Goal: Communication & Community: Participate in discussion

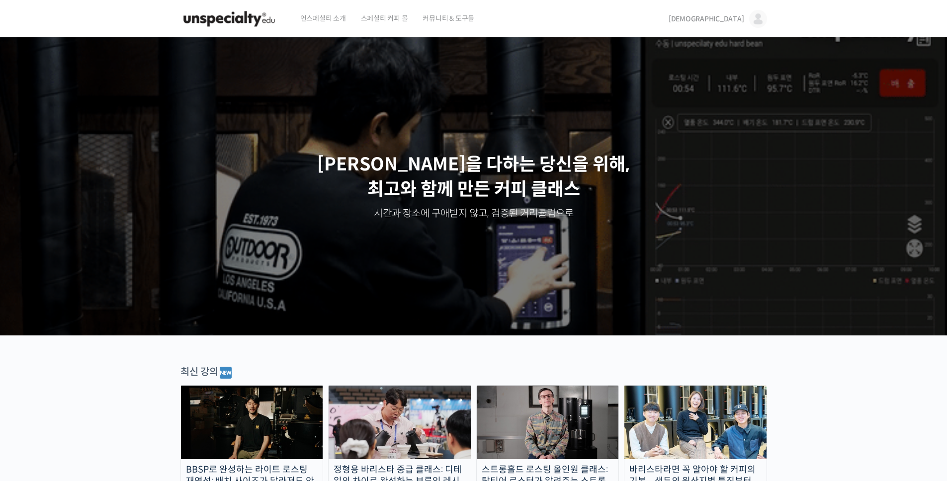
click at [736, 18] on span "[DEMOGRAPHIC_DATA]" at bounding box center [706, 18] width 76 height 9
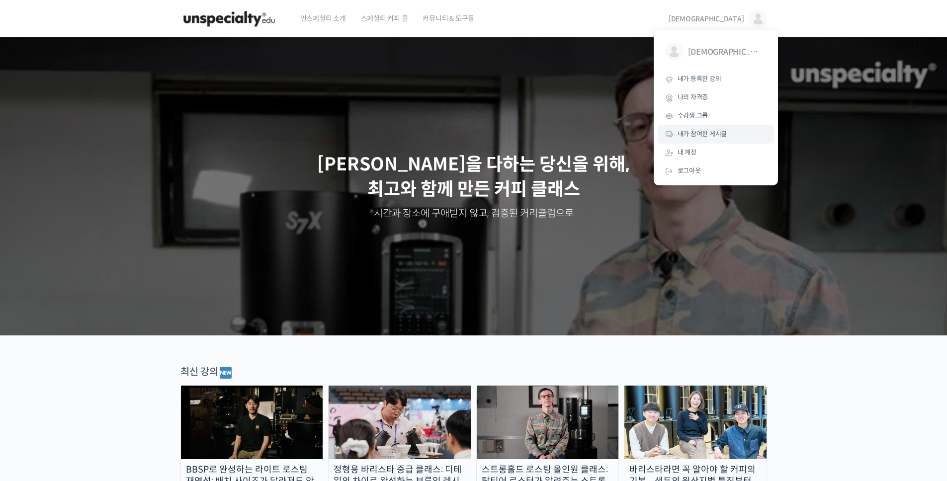
click at [702, 134] on span "내가 참여한 게시글" at bounding box center [702, 134] width 50 height 8
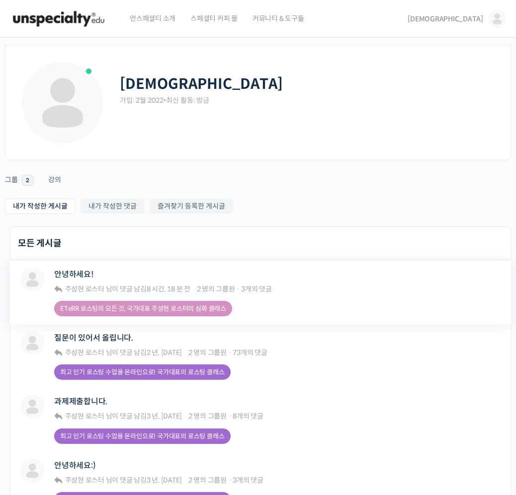
click at [173, 308] on link "ETeRR 로스팅의 모든 것, 국가대표 주성현 로스터의 심화 클래스" at bounding box center [143, 308] width 178 height 15
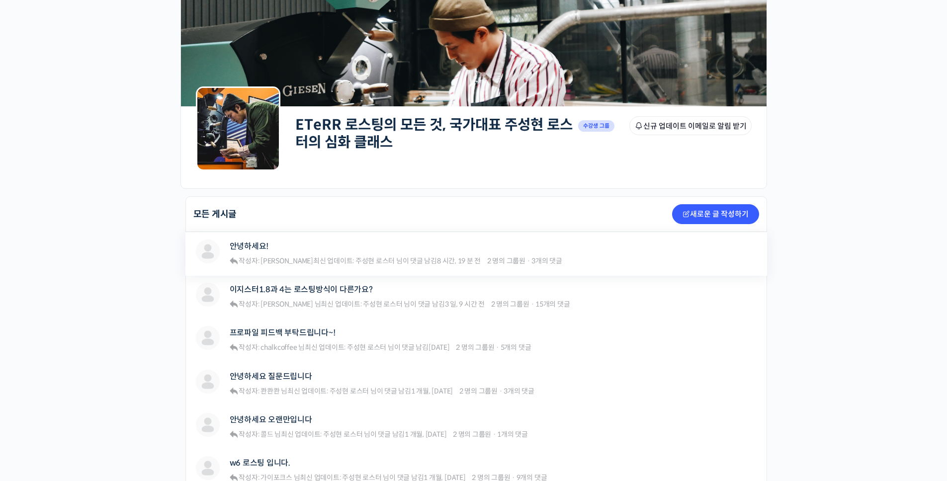
scroll to position [50, 0]
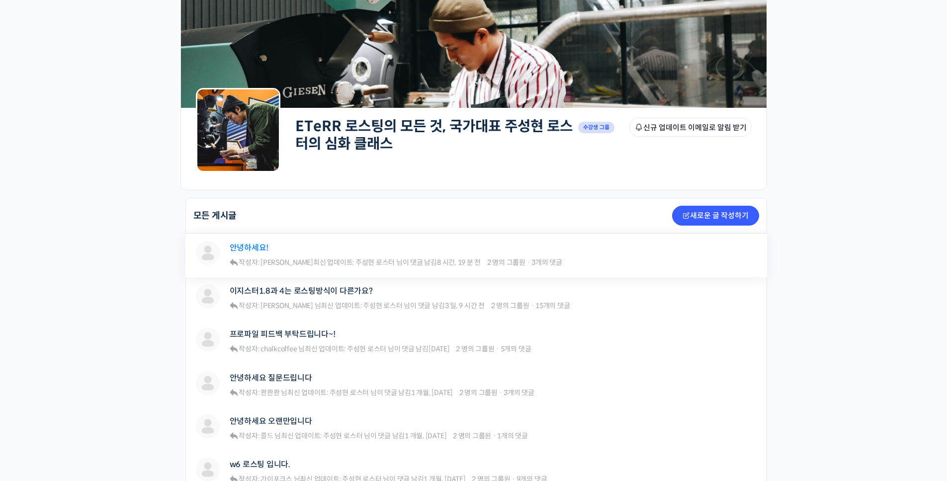
click at [249, 250] on link "안녕하세요!" at bounding box center [249, 247] width 39 height 9
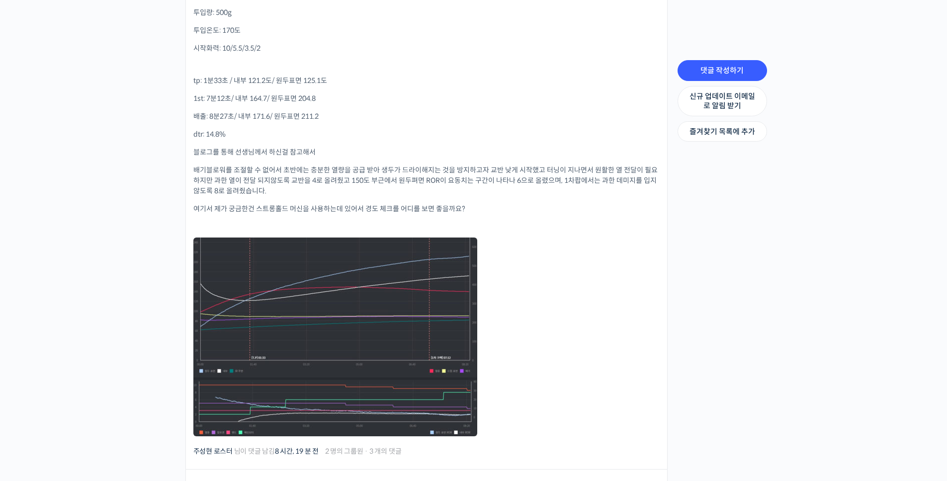
scroll to position [428, 0]
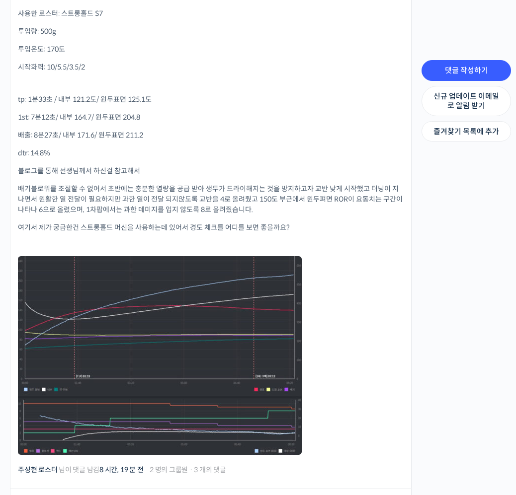
click at [419, 208] on div "댓글 작성하기 신규 업데이트 이메일로 알림 받기 즐겨찾기 목록에 추가 과거 1 / 3 개의 댓글 9월 2025 현재" at bounding box center [465, 330] width 99 height 952
click at [299, 156] on p "dtr: 14.8%" at bounding box center [211, 153] width 386 height 10
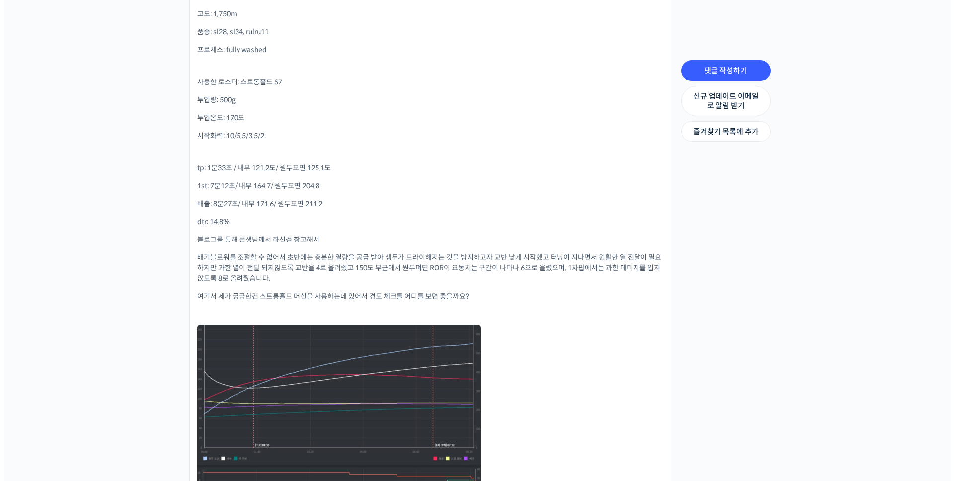
scroll to position [180, 0]
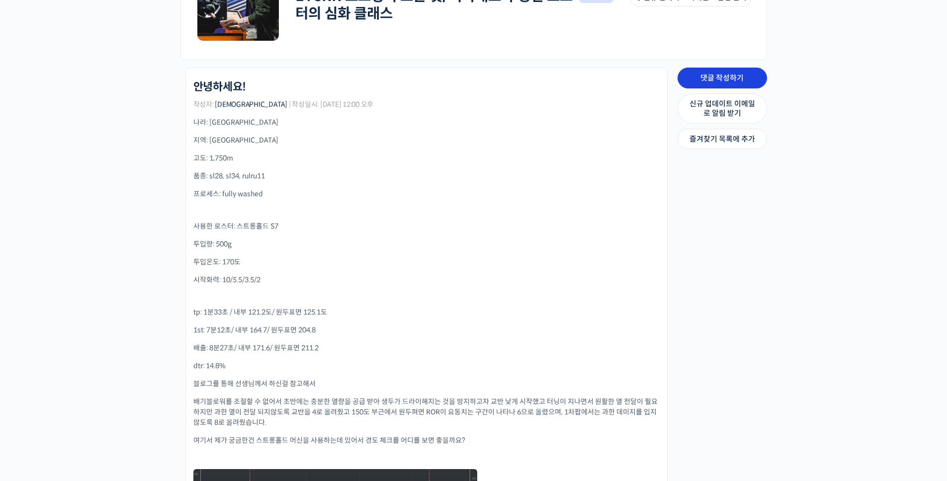
click at [737, 76] on link "댓글 작성하기" at bounding box center [721, 78] width 89 height 21
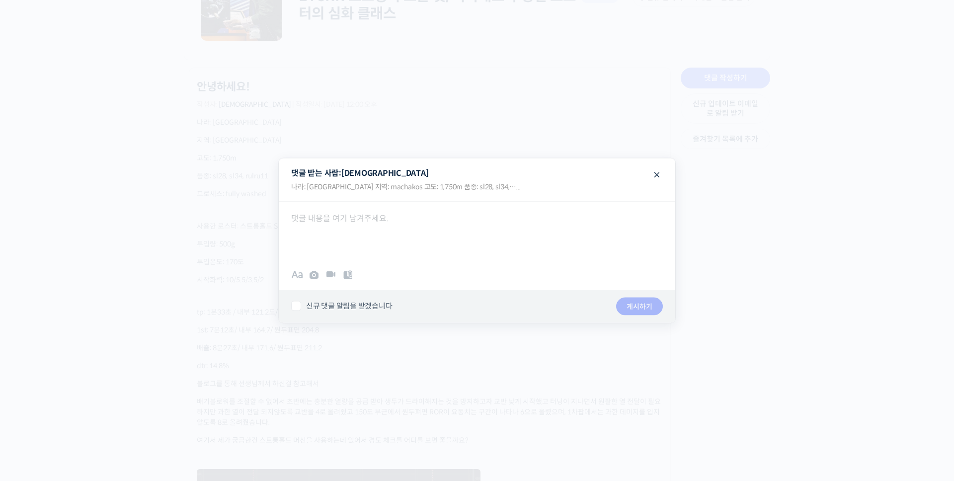
click at [398, 220] on div at bounding box center [477, 231] width 397 height 60
click at [658, 174] on span at bounding box center [657, 173] width 12 height 17
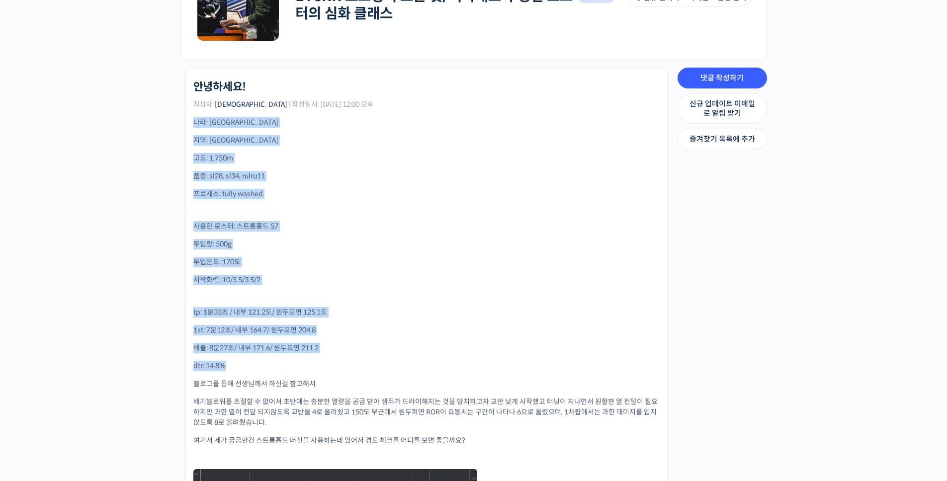
drag, startPoint x: 192, startPoint y: 120, endPoint x: 235, endPoint y: 356, distance: 239.9
click at [235, 356] on li "ETeRR 로스팅의 모든 것, 국가대표 주성현 로스터의 심화 클래스 안녕하세요! 작성자: 민경태 | 작성일시: 2025년 09월 12일 12:…" at bounding box center [426, 385] width 482 height 634
copy div "나라: kenya 지역: machakos 고도: 1,750m 품종: sl28, sl34, rulru11 프로세스: fully washed 사용…"
click at [732, 76] on link "댓글 작성하기" at bounding box center [721, 78] width 89 height 21
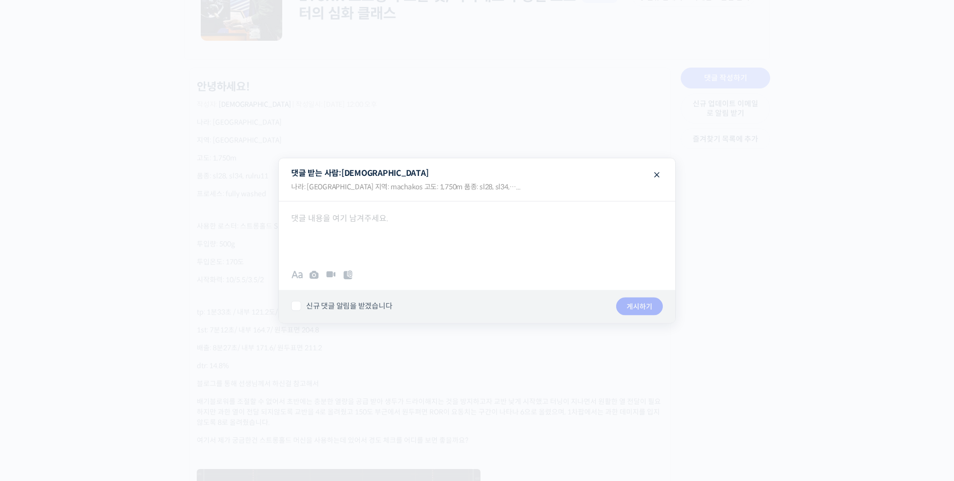
click at [318, 234] on div at bounding box center [477, 231] width 397 height 60
paste div
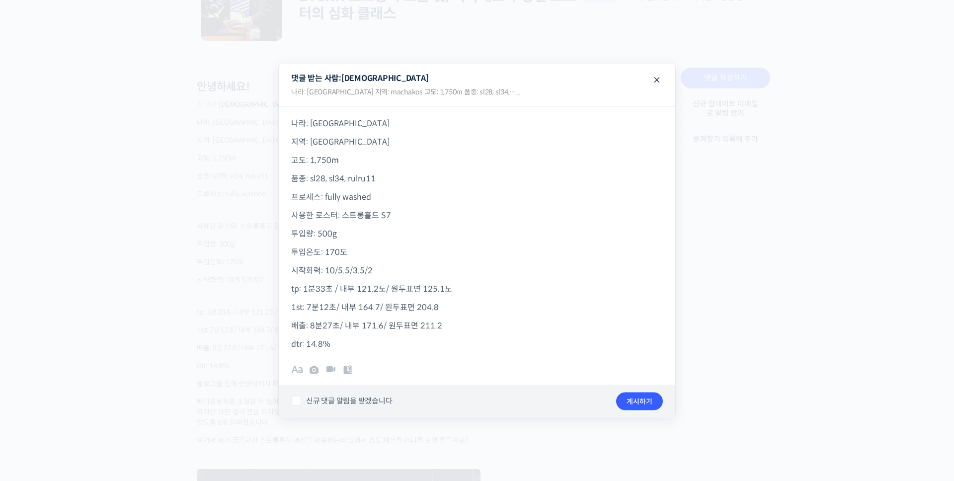
click at [338, 252] on p "투입온도: 170도" at bounding box center [477, 251] width 372 height 13
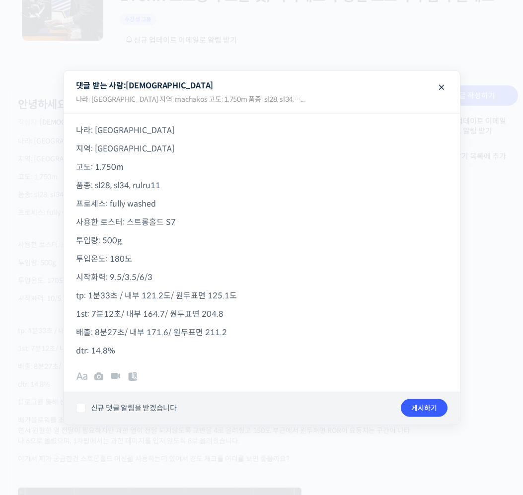
click at [109, 296] on p "tp: 1분33초 / 내부 121.2도/ 원두표면 125.1도" at bounding box center [262, 295] width 372 height 13
drag, startPoint x: 228, startPoint y: 296, endPoint x: 113, endPoint y: 292, distance: 114.4
click at [113, 292] on p "tp: 58초 / 내부 121.2도/ 원두표면 125.1도" at bounding box center [262, 295] width 372 height 13
drag, startPoint x: 118, startPoint y: 315, endPoint x: 91, endPoint y: 317, distance: 26.9
click at [91, 317] on p "1st: 7분12초/ 내부 164.7/ 원두표면 204.8" at bounding box center [262, 314] width 372 height 13
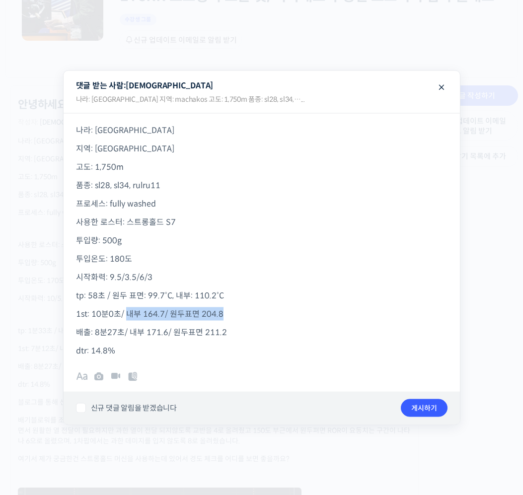
drag, startPoint x: 211, startPoint y: 314, endPoint x: 124, endPoint y: 312, distance: 87.0
click at [124, 312] on p "1st: 10분0초/ 내부 164.7/ 원두표면 204.8" at bounding box center [262, 314] width 372 height 13
click at [121, 315] on p "1st: 10분0초/ 원두 표면: 209.4˚C, 내부: 189.4˚C" at bounding box center [262, 314] width 372 height 13
drag, startPoint x: 121, startPoint y: 333, endPoint x: 95, endPoint y: 334, distance: 25.4
click at [95, 334] on p "배출: 8분27초/ 내부 171.6/ 원두표면 211.2" at bounding box center [262, 332] width 372 height 13
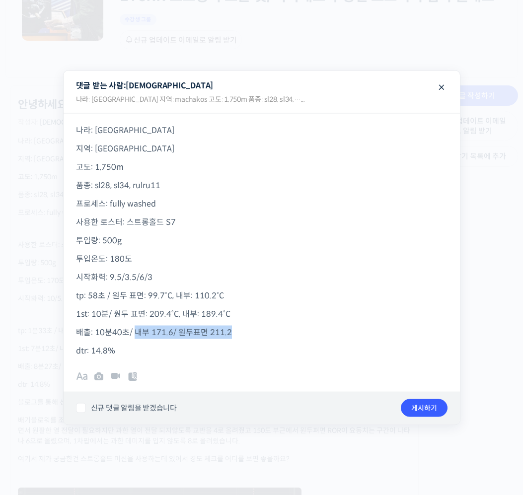
drag, startPoint x: 210, startPoint y: 334, endPoint x: 134, endPoint y: 334, distance: 76.0
click at [134, 334] on p "배출: 10분40초/ 내부 171.6/ 원두표면 211.2" at bounding box center [262, 332] width 372 height 13
click at [107, 351] on p "dtr: 14.8%" at bounding box center [262, 350] width 372 height 13
click at [159, 208] on p "프로세스: fully washed" at bounding box center [262, 203] width 372 height 13
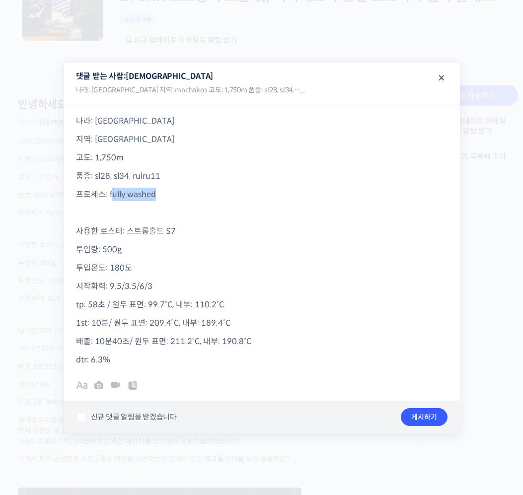
drag, startPoint x: 160, startPoint y: 194, endPoint x: 110, endPoint y: 198, distance: 49.8
click at [110, 198] on p "프로세스: fully washed" at bounding box center [262, 194] width 372 height 13
click at [147, 197] on p "프로세스: Natural" at bounding box center [262, 194] width 372 height 13
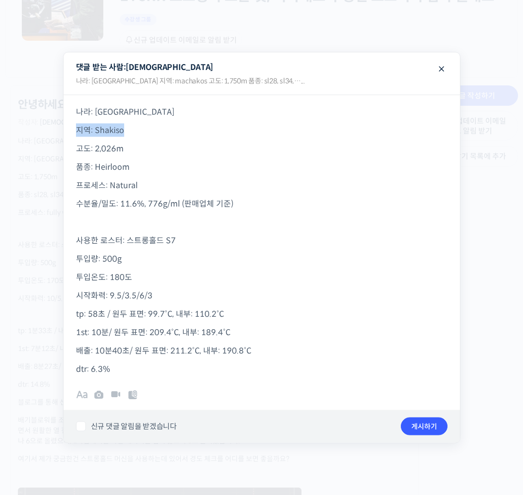
drag, startPoint x: 125, startPoint y: 136, endPoint x: 76, endPoint y: 133, distance: 49.3
click at [76, 133] on p "지역: Shakiso" at bounding box center [262, 130] width 372 height 13
click at [100, 398] on icon at bounding box center [99, 395] width 12 height 12
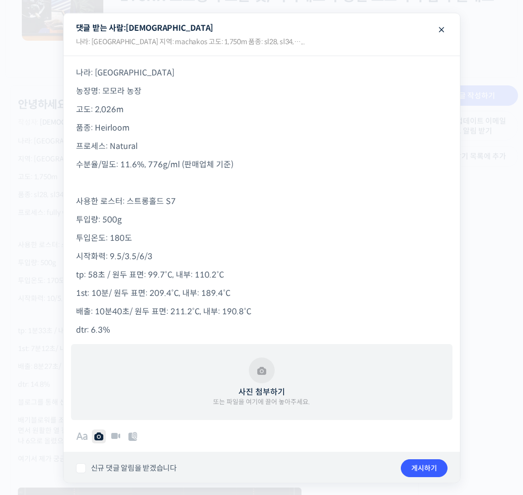
click at [265, 380] on button "사진 첨부하기 또는 파일을 여기에 끌어 놓아주세요." at bounding box center [261, 383] width 97 height 50
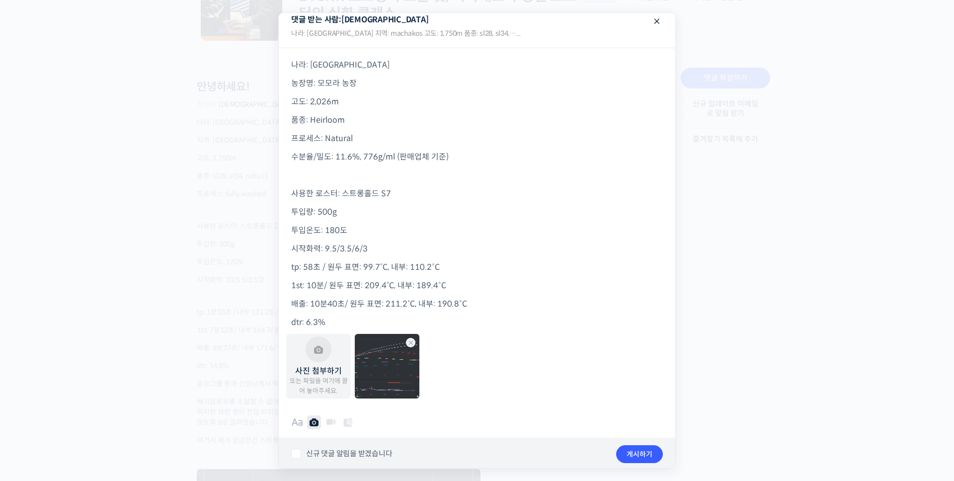
scroll to position [10, 0]
click at [345, 319] on p "dtr: 6.3%" at bounding box center [477, 320] width 372 height 13
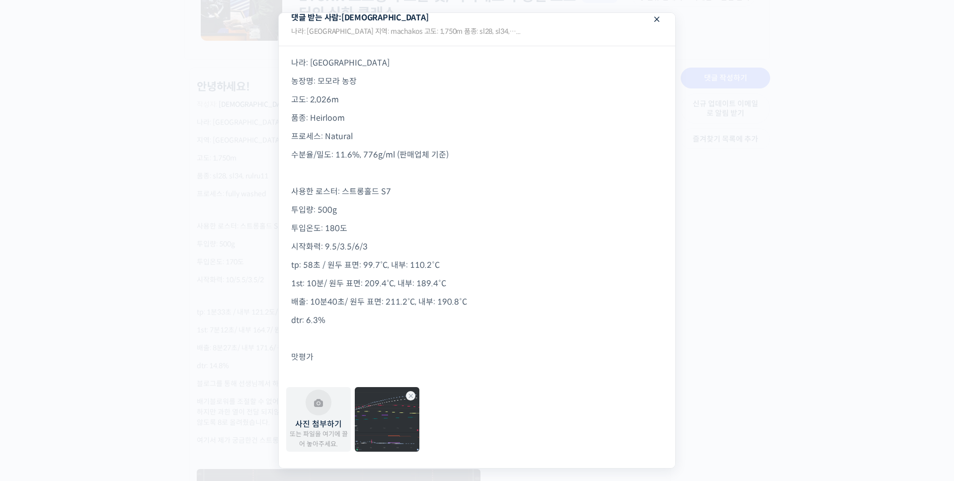
click at [335, 347] on div "나라: 에티오피아 농장명: 모모라 농장 고도: 2,026m 품종: Heirloom 프로세스: Natural 수분율/밀도: 11.6%, 776g…" at bounding box center [477, 214] width 397 height 336
drag, startPoint x: 315, startPoint y: 380, endPoint x: 314, endPoint y: 372, distance: 7.5
click at [314, 380] on p at bounding box center [477, 375] width 372 height 13
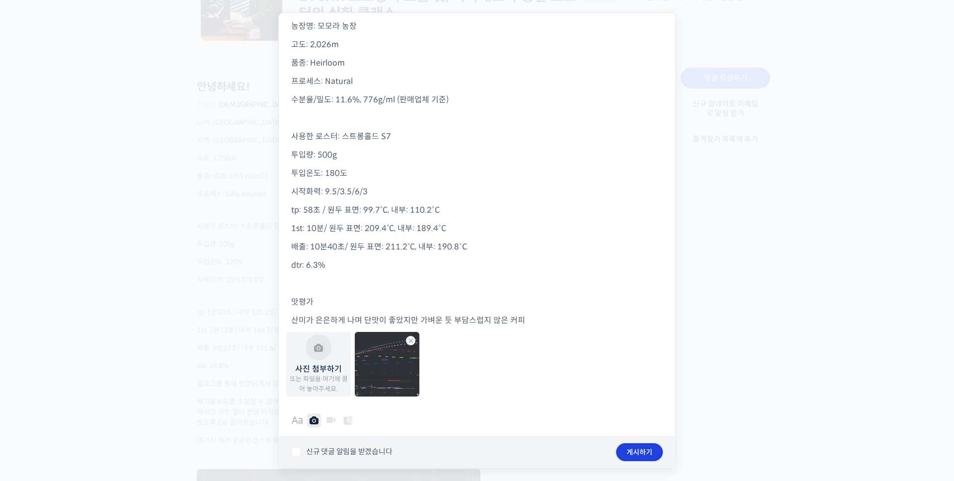
click at [633, 450] on button "게시하기" at bounding box center [639, 452] width 47 height 18
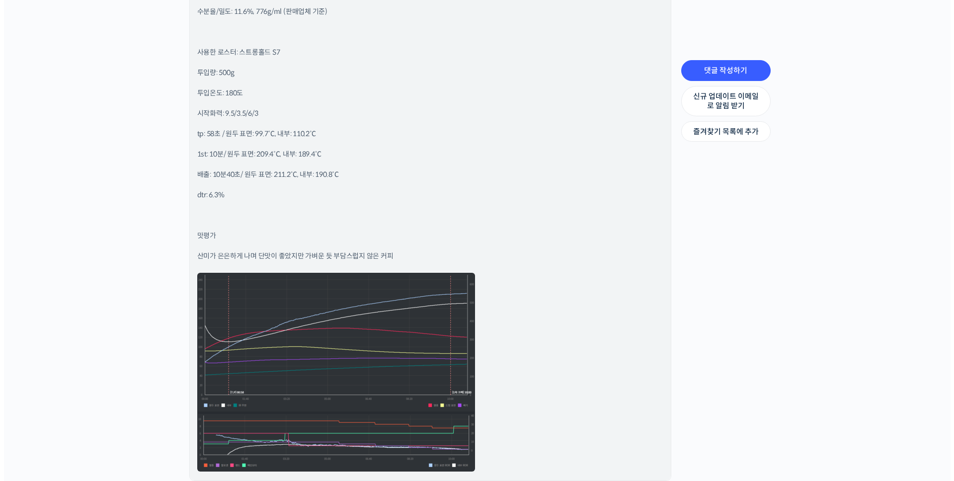
scroll to position [1145, 0]
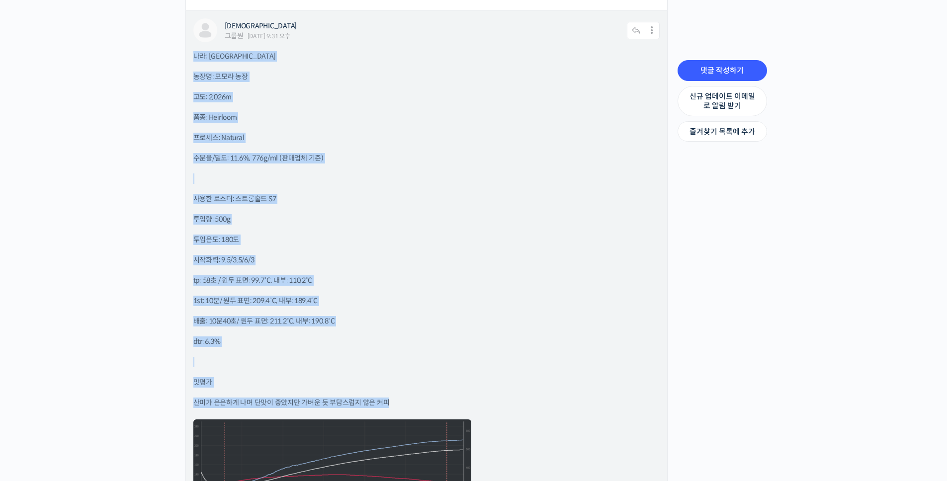
drag, startPoint x: 192, startPoint y: 52, endPoint x: 387, endPoint y: 404, distance: 402.3
click at [386, 405] on div "민경태 그룹원 2025년 09월 15일 9:31 오후 댓글 작성하기 수정하기 나라: 에티오피아 농장명: 모모라 농장 고도: 2,026m 품종:…" at bounding box center [426, 319] width 481 height 617
copy div "나라: 에티오피아 농장명: 모모라 농장 고도: 2,026m 품종: Heirloom 프로세스: Natural 수분율/밀도: 11.6%, 776g…"
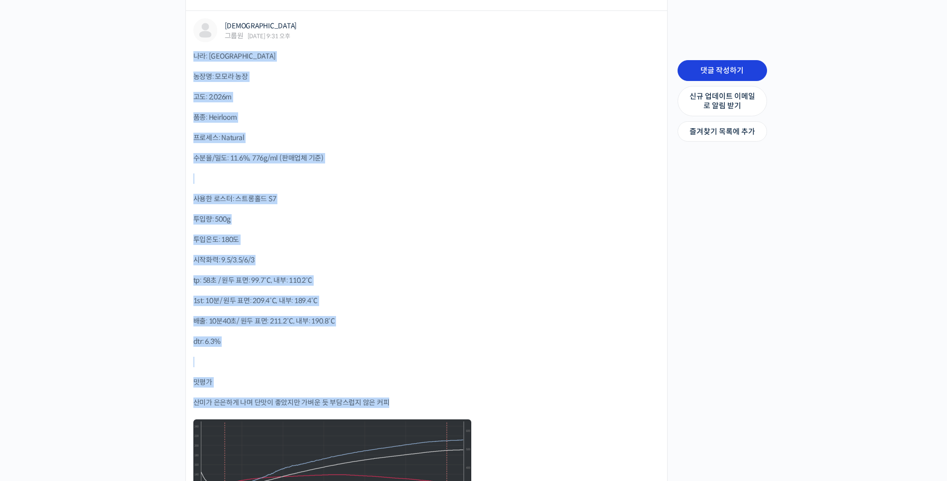
click at [734, 71] on link "댓글 작성하기" at bounding box center [721, 70] width 89 height 21
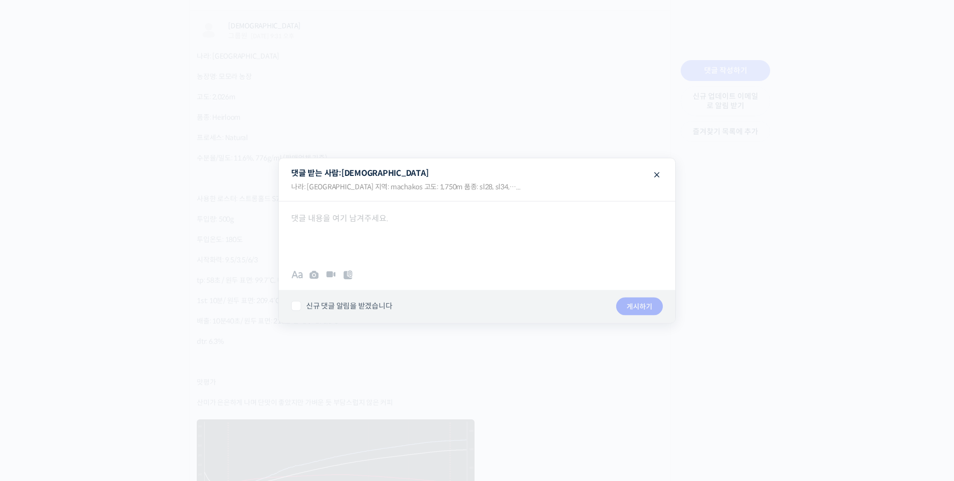
click at [346, 230] on div at bounding box center [477, 231] width 397 height 60
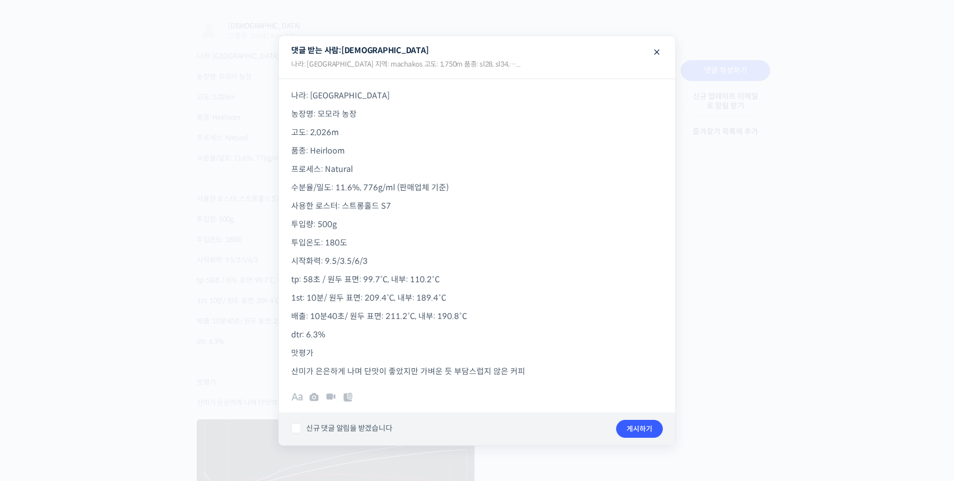
click at [401, 207] on p "사용한 로스터: 스트롱홀드 S7" at bounding box center [477, 205] width 372 height 13
click at [455, 190] on p "수분율/밀도: 11.6%, 776g/ml (판매업체 기준)" at bounding box center [477, 187] width 372 height 13
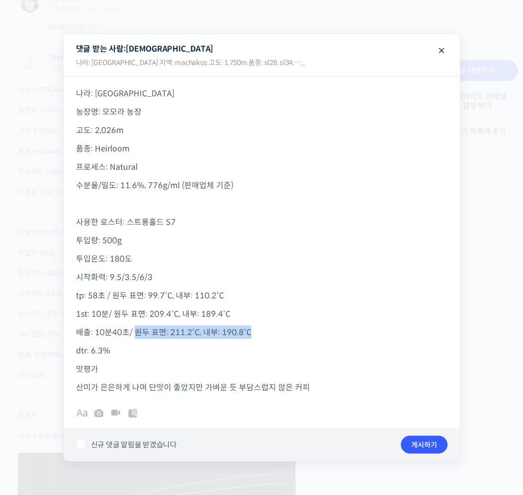
drag, startPoint x: 250, startPoint y: 333, endPoint x: 134, endPoint y: 333, distance: 116.8
click at [134, 333] on p "배출: 10분40초/ 원두 표면: 211.2˚C, 내부: 190.8˚C" at bounding box center [262, 332] width 372 height 13
click at [121, 331] on p "배출: 10분40초/ 원두 표면: 214.4˚C, 내부: 196.1˚C" at bounding box center [262, 332] width 372 height 13
click at [95, 295] on p "tp: 58초 / 원두 표면: 99.7˚C, 내부: 110.2˚C" at bounding box center [262, 295] width 372 height 13
drag, startPoint x: 250, startPoint y: 332, endPoint x: 134, endPoint y: 330, distance: 116.8
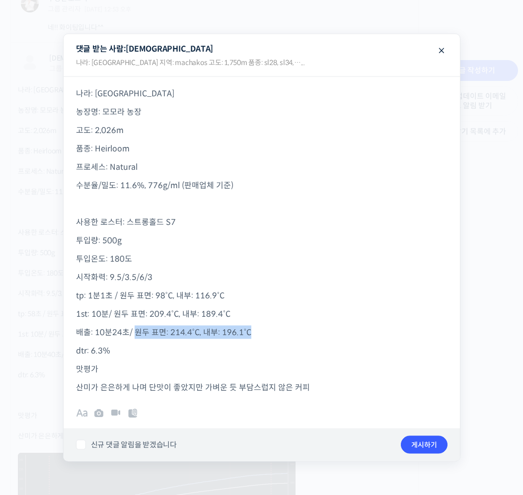
click at [134, 330] on p "배출: 10분24초/ 원두 표면: 214.4˚C, 내부: 196.1˚C" at bounding box center [262, 332] width 372 height 13
drag, startPoint x: 121, startPoint y: 332, endPoint x: 95, endPoint y: 333, distance: 26.4
click at [95, 333] on p "배출: 10분24초/ 원두 표면: 209.9˚C, 내부: 190.8˚C" at bounding box center [262, 332] width 372 height 13
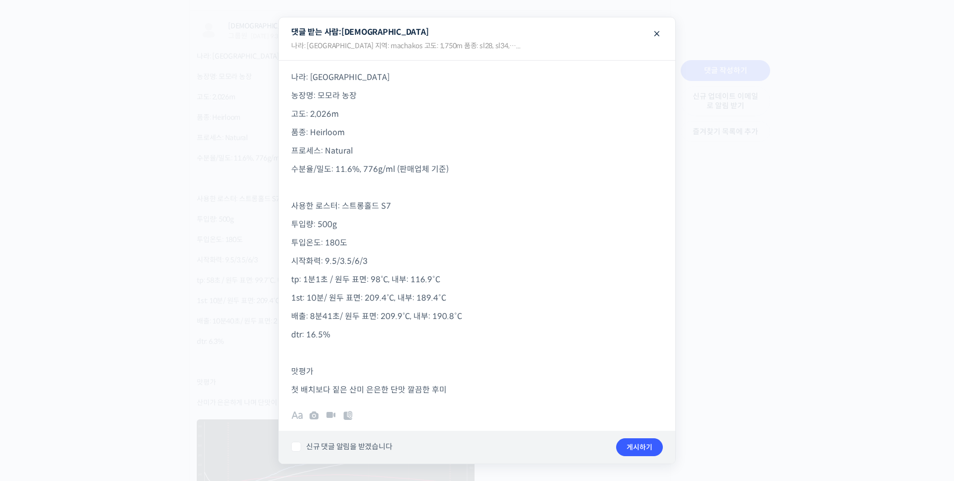
drag, startPoint x: 509, startPoint y: 28, endPoint x: 408, endPoint y: 34, distance: 101.0
click at [414, 26] on legend "댓글 받는 사람: 민경태 나라: kenya 지역: machakos 고도: 1,750m 품종: sl28, sl34,…... 취소하기" at bounding box center [477, 38] width 397 height 43
click at [454, 387] on p "첫 배치보다 짙은 산미 은은한 단맛 깔끔한 후미" at bounding box center [477, 389] width 372 height 13
drag, startPoint x: 329, startPoint y: 389, endPoint x: 288, endPoint y: 393, distance: 41.4
click at [288, 393] on div "나라: 에티오피아 농장명: 모모라 농장 고도: 2,026m 품종: Heirloom 프로세스: Natural 수분율/밀도: 11.6%, 776g…" at bounding box center [477, 228] width 397 height 336
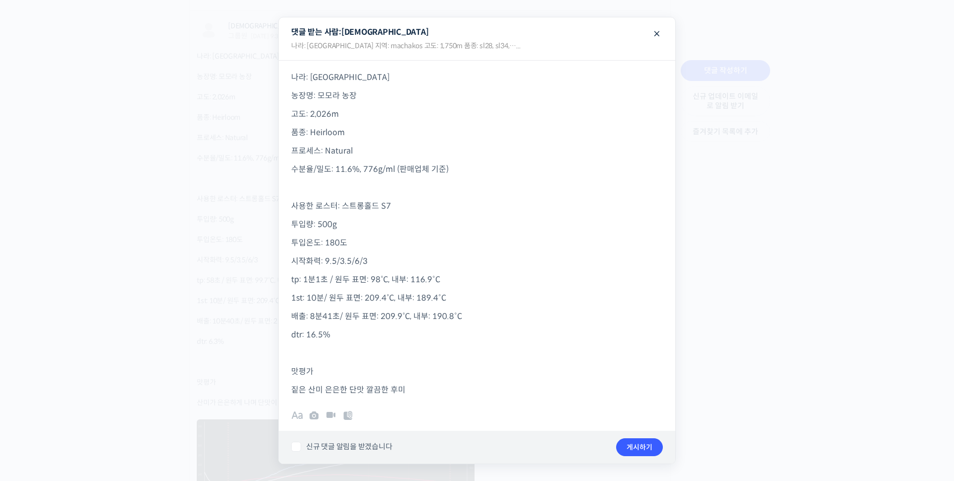
click at [306, 389] on p "짙은 산미 은은한 단맛 깔끔한 후미" at bounding box center [477, 389] width 372 height 13
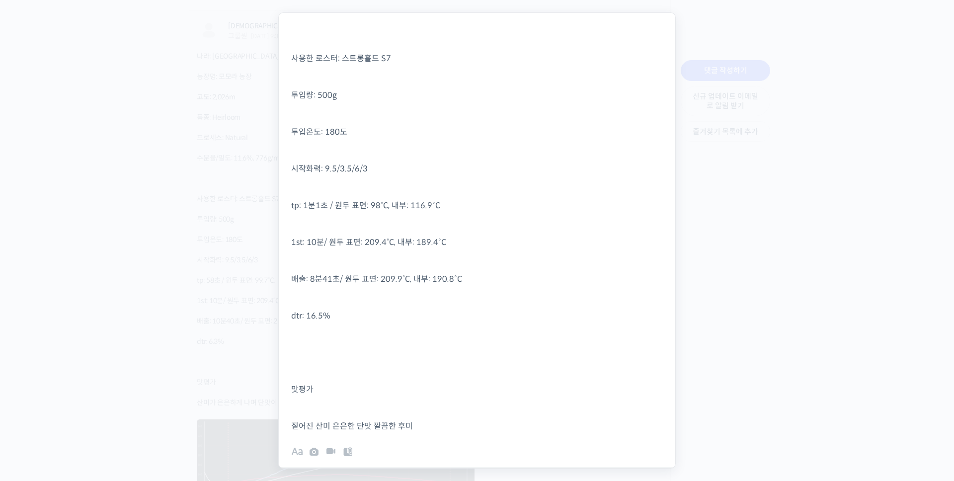
scroll to position [616, 0]
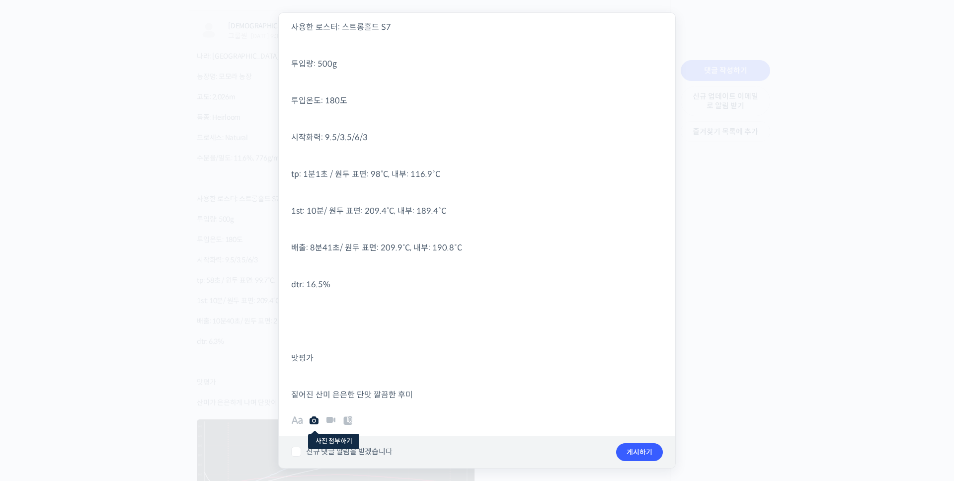
click at [309, 422] on icon at bounding box center [314, 420] width 12 height 12
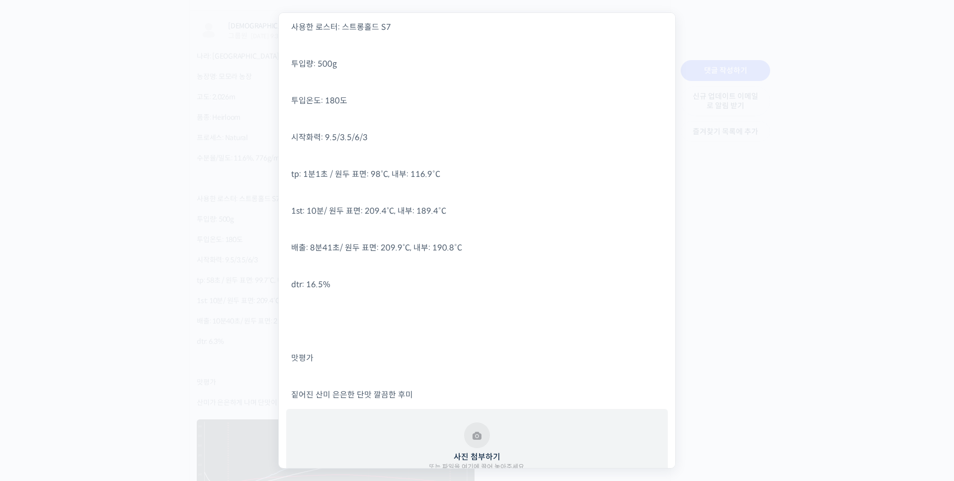
click at [465, 436] on button "사진 첨부하기 또는 파일을 여기에 끌어 놓아주세요." at bounding box center [477, 447] width 97 height 50
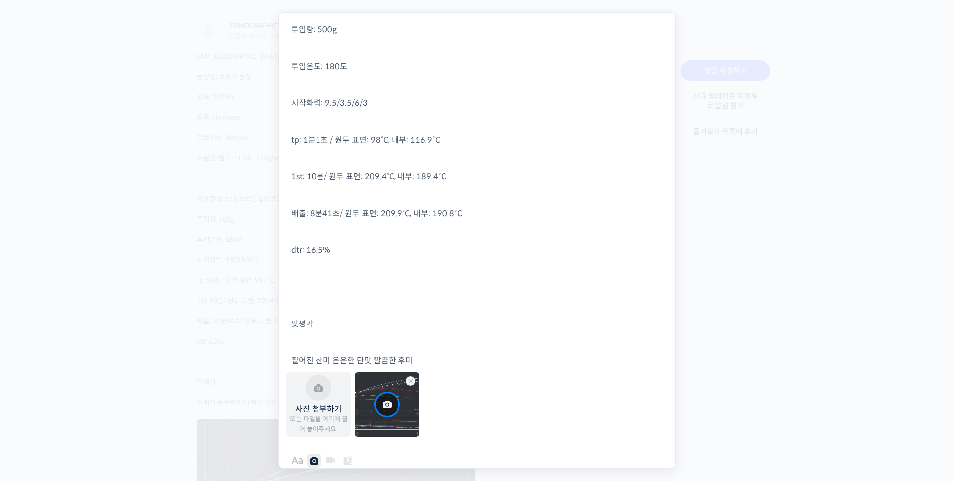
scroll to position [690, 0]
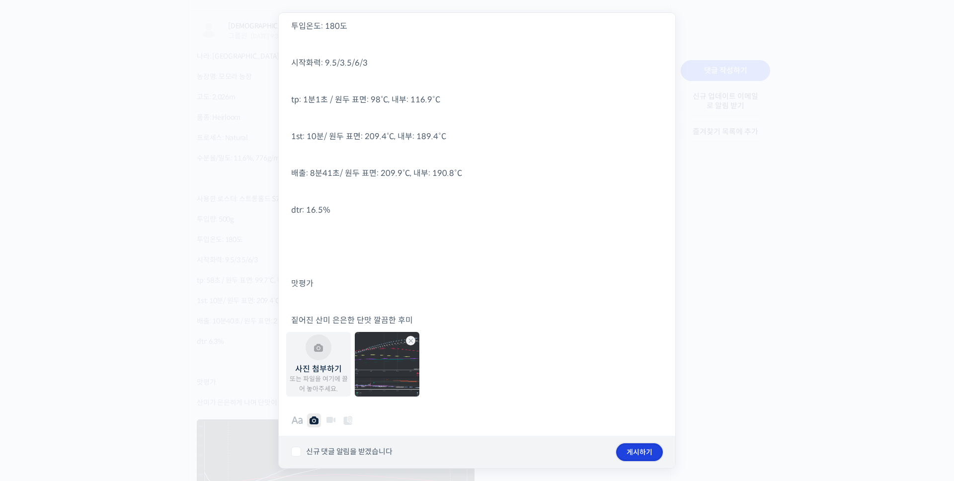
click at [629, 457] on button "게시하기" at bounding box center [639, 452] width 47 height 18
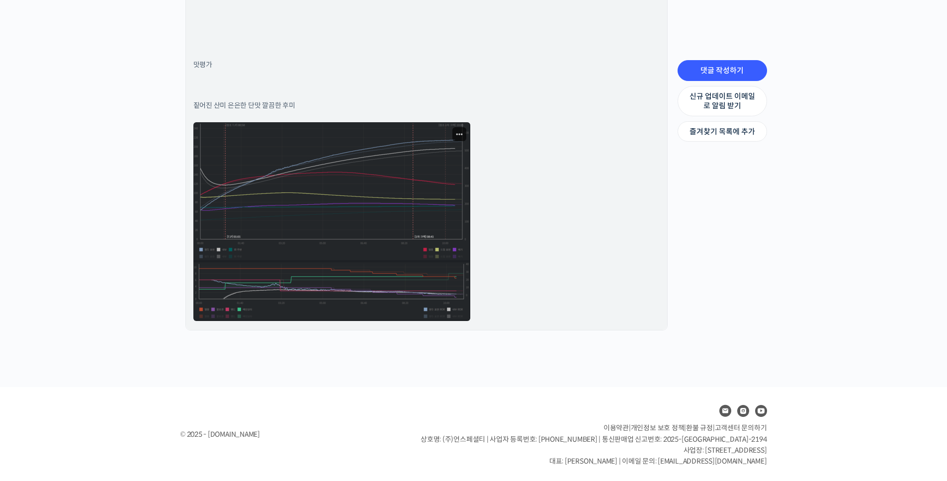
scroll to position [2753, 0]
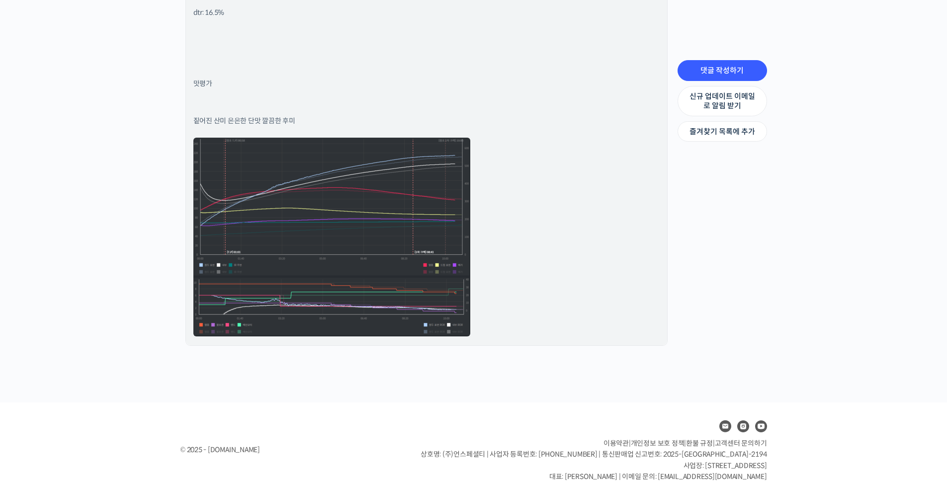
scroll to position [2684, 0]
